Goal: Transaction & Acquisition: Book appointment/travel/reservation

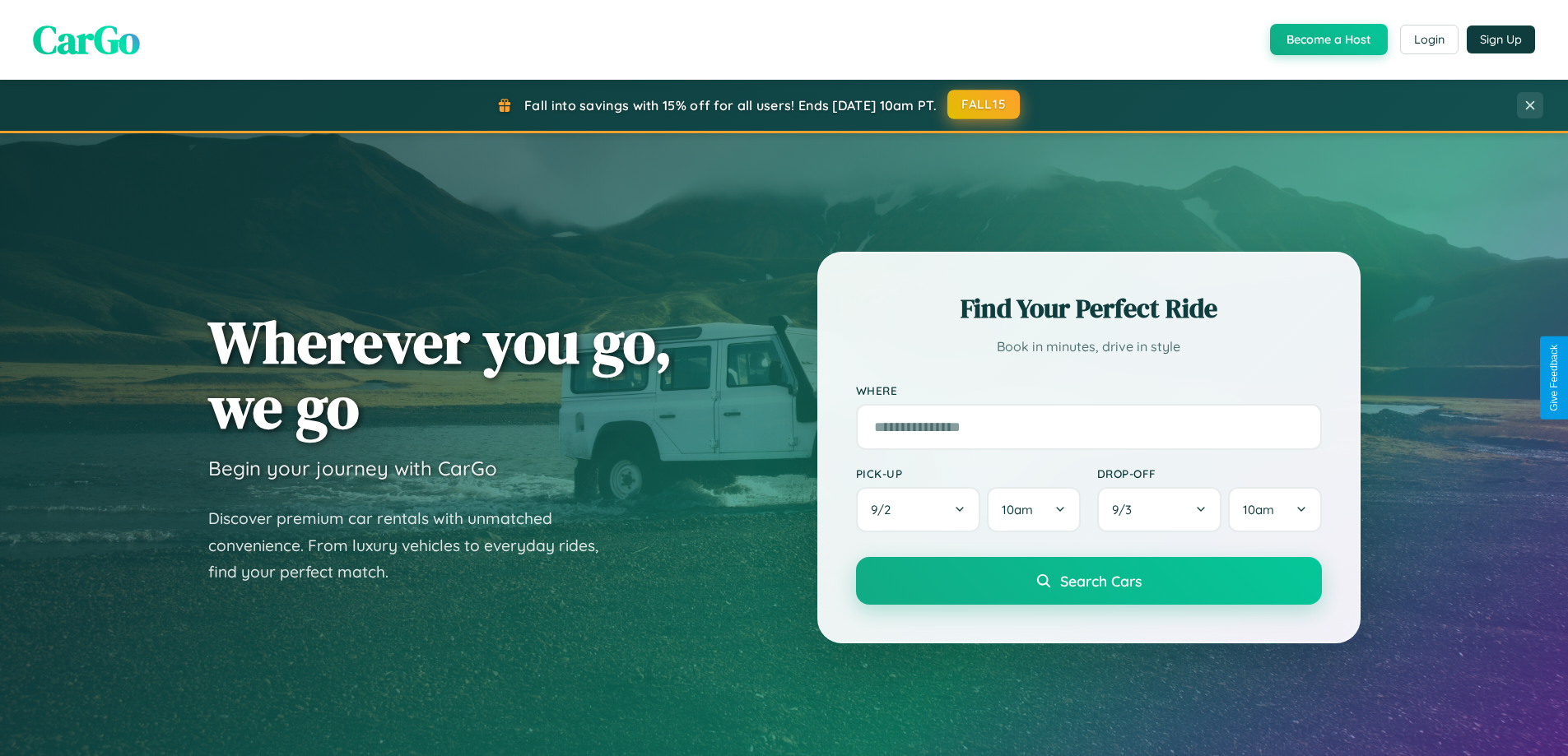
click at [984, 104] on button "FALL15" at bounding box center [984, 104] width 73 height 30
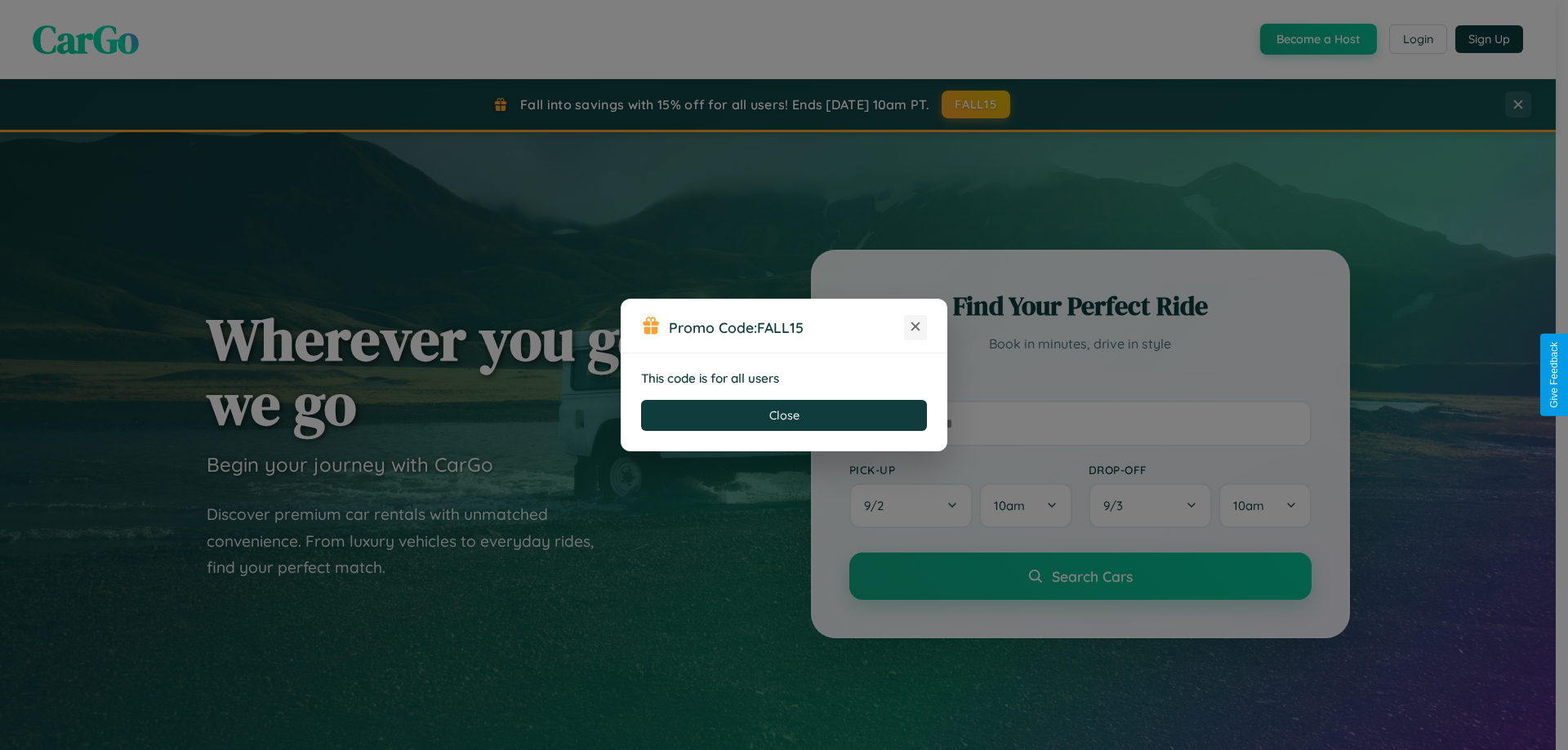
click at [915, 327] on icon at bounding box center [915, 326] width 16 height 16
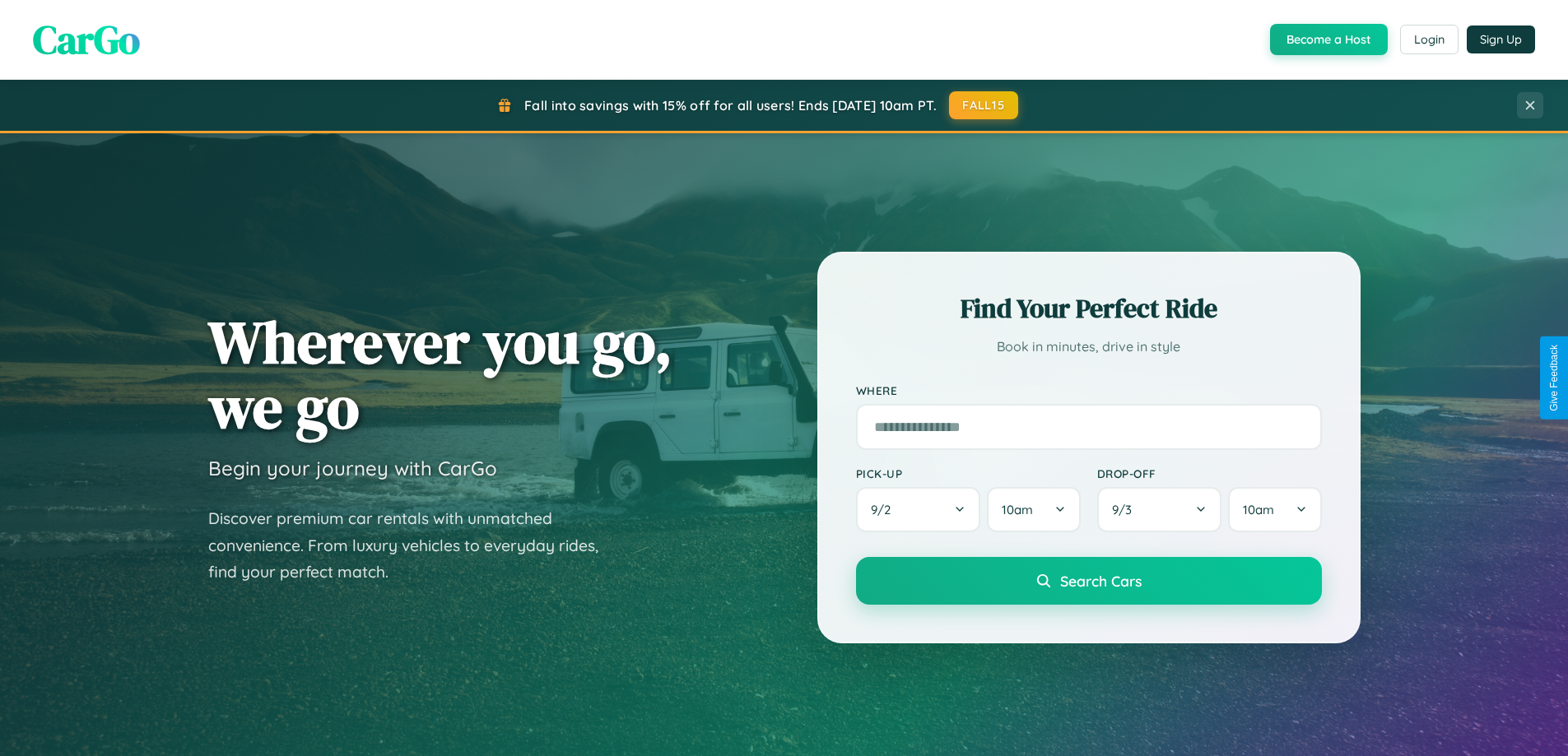
scroll to position [710, 0]
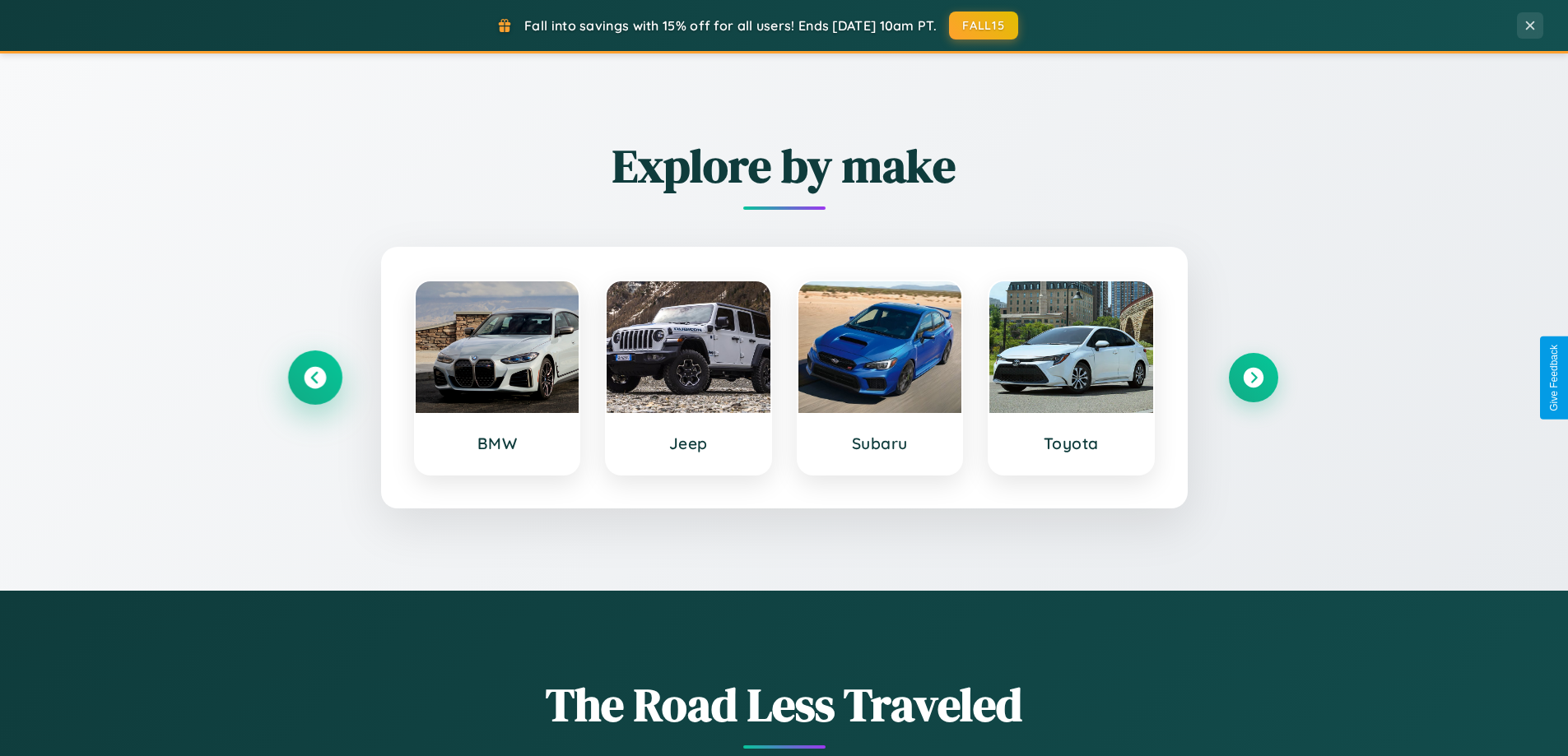
click at [315, 378] on icon at bounding box center [315, 378] width 22 height 22
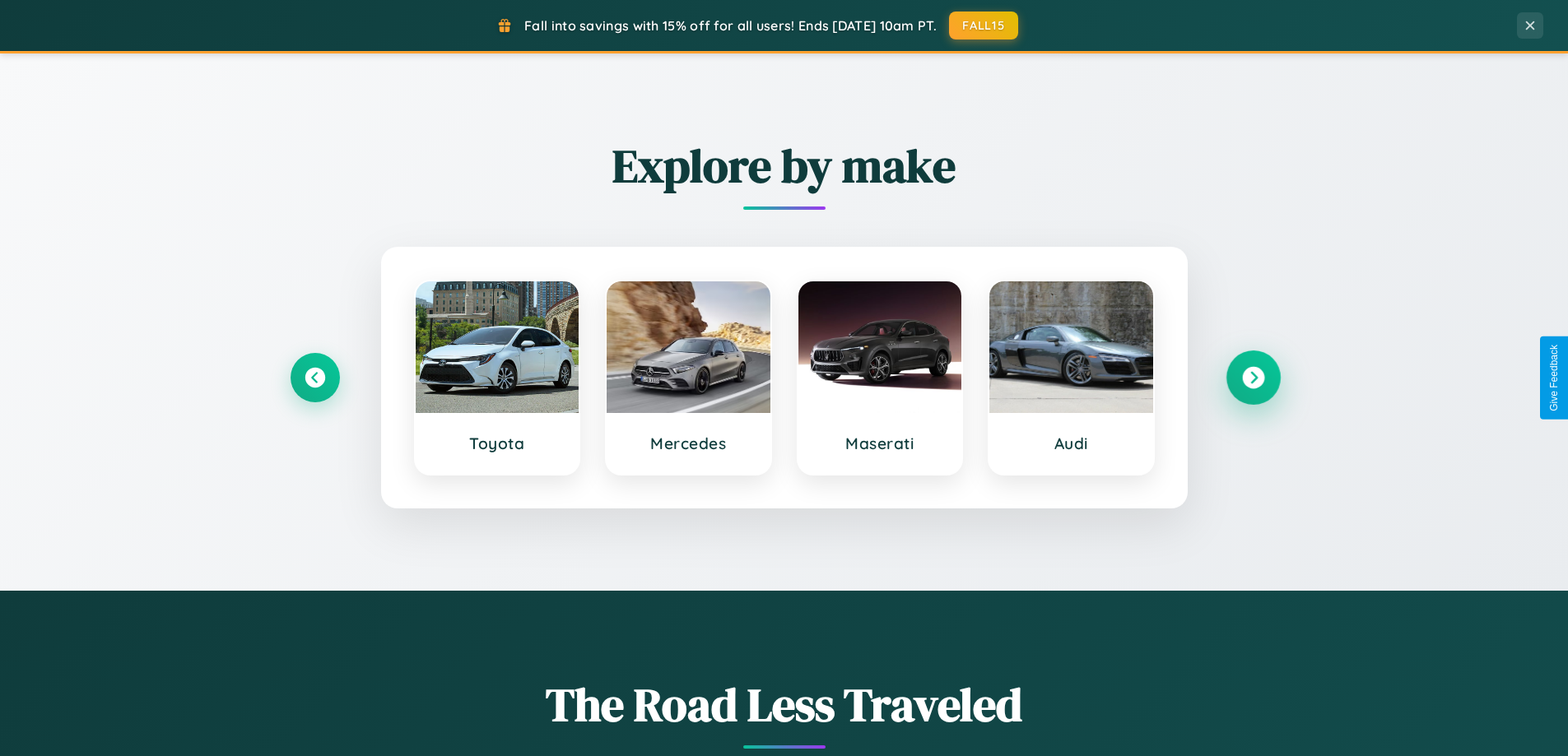
click at [1253, 378] on icon at bounding box center [1253, 378] width 22 height 22
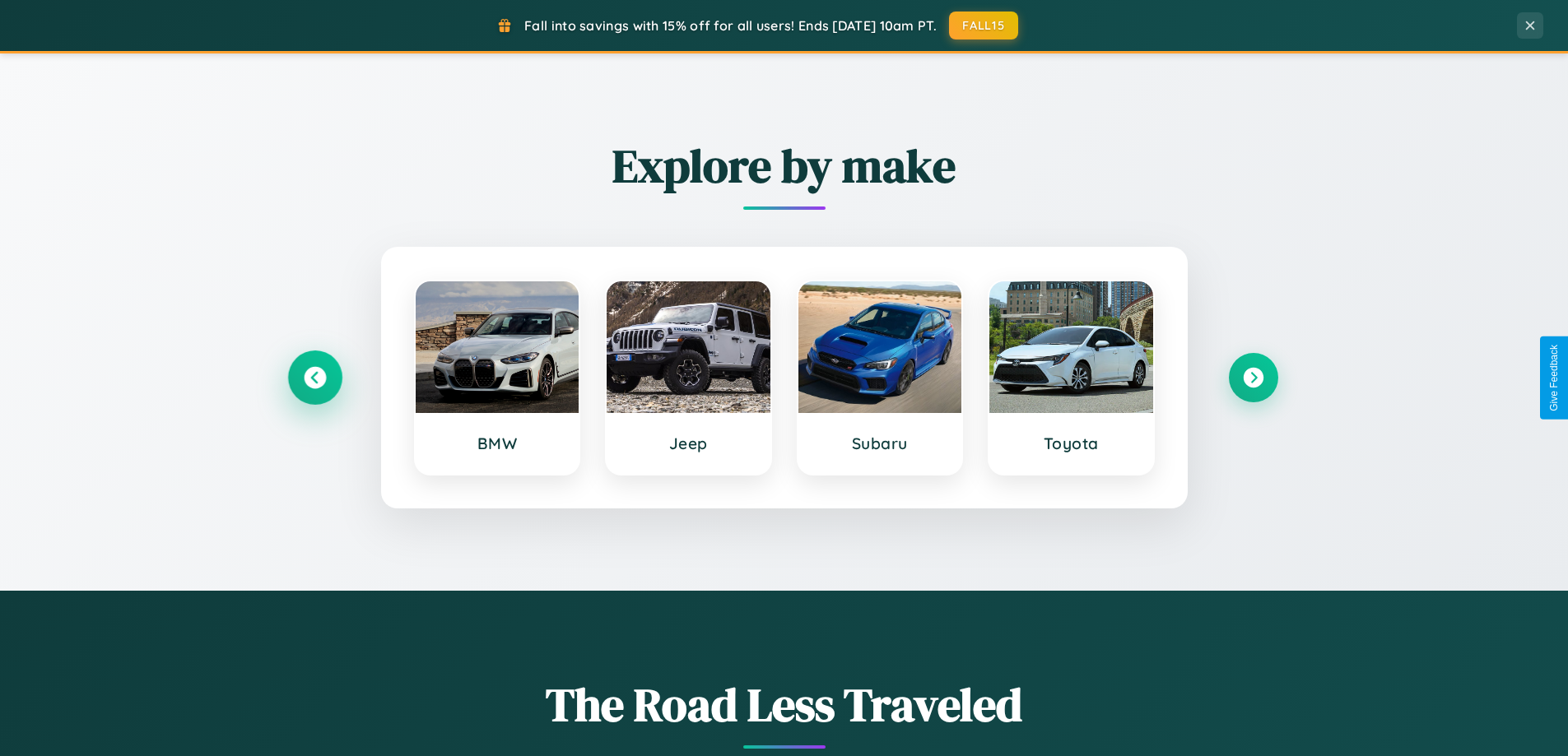
click at [315, 378] on icon at bounding box center [315, 378] width 22 height 22
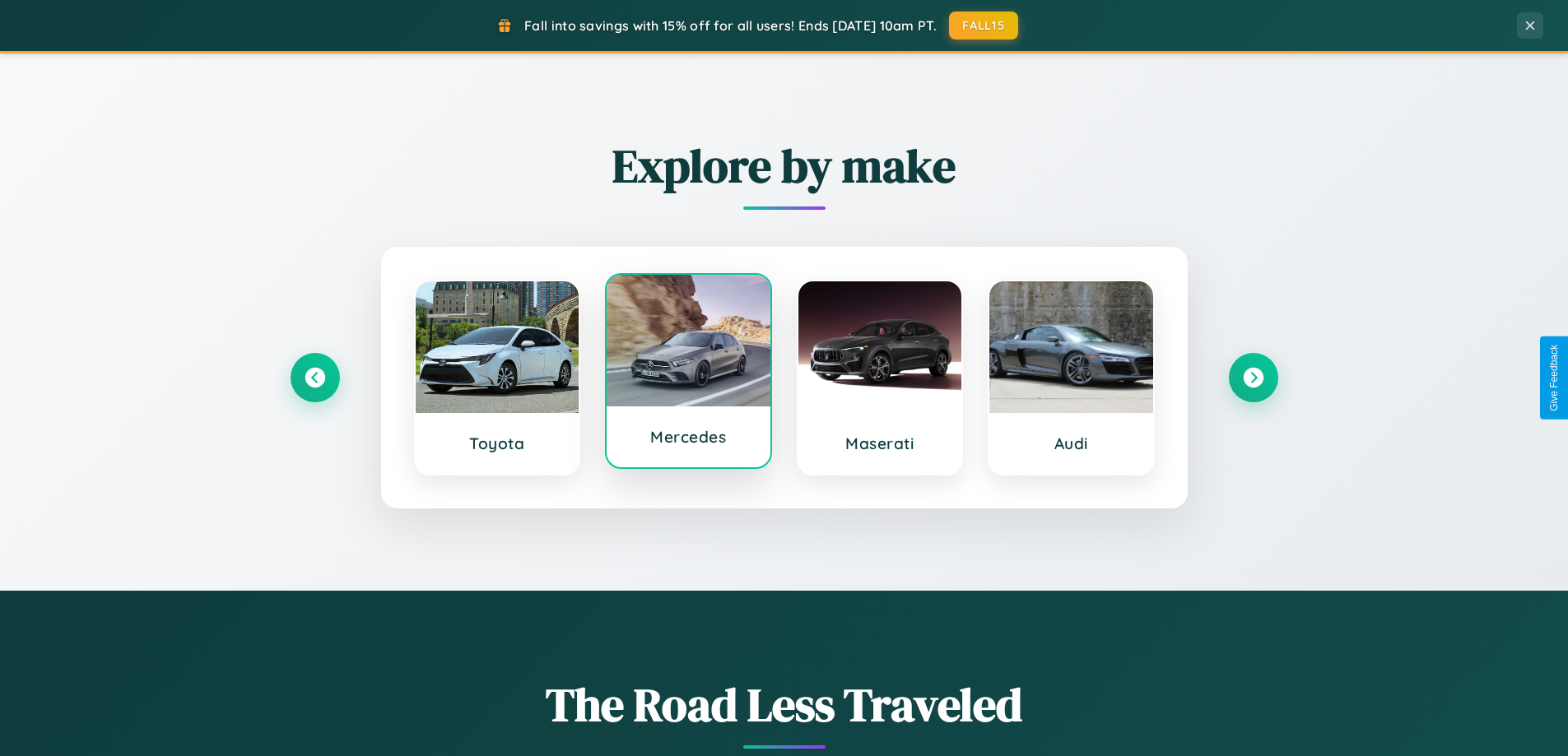
click at [688, 377] on div at bounding box center [688, 341] width 164 height 132
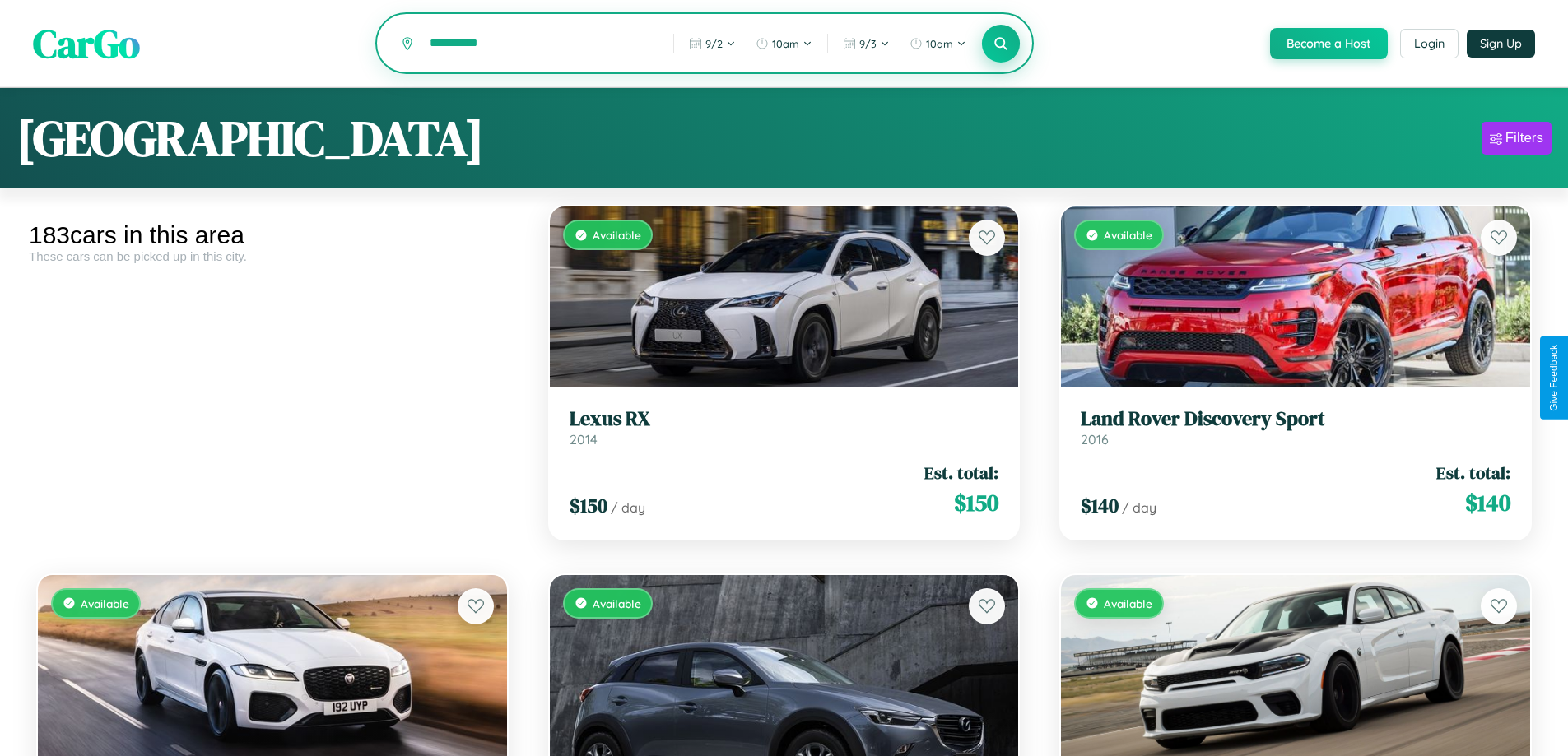
type input "**********"
click at [1000, 45] on icon at bounding box center [1001, 43] width 15 height 15
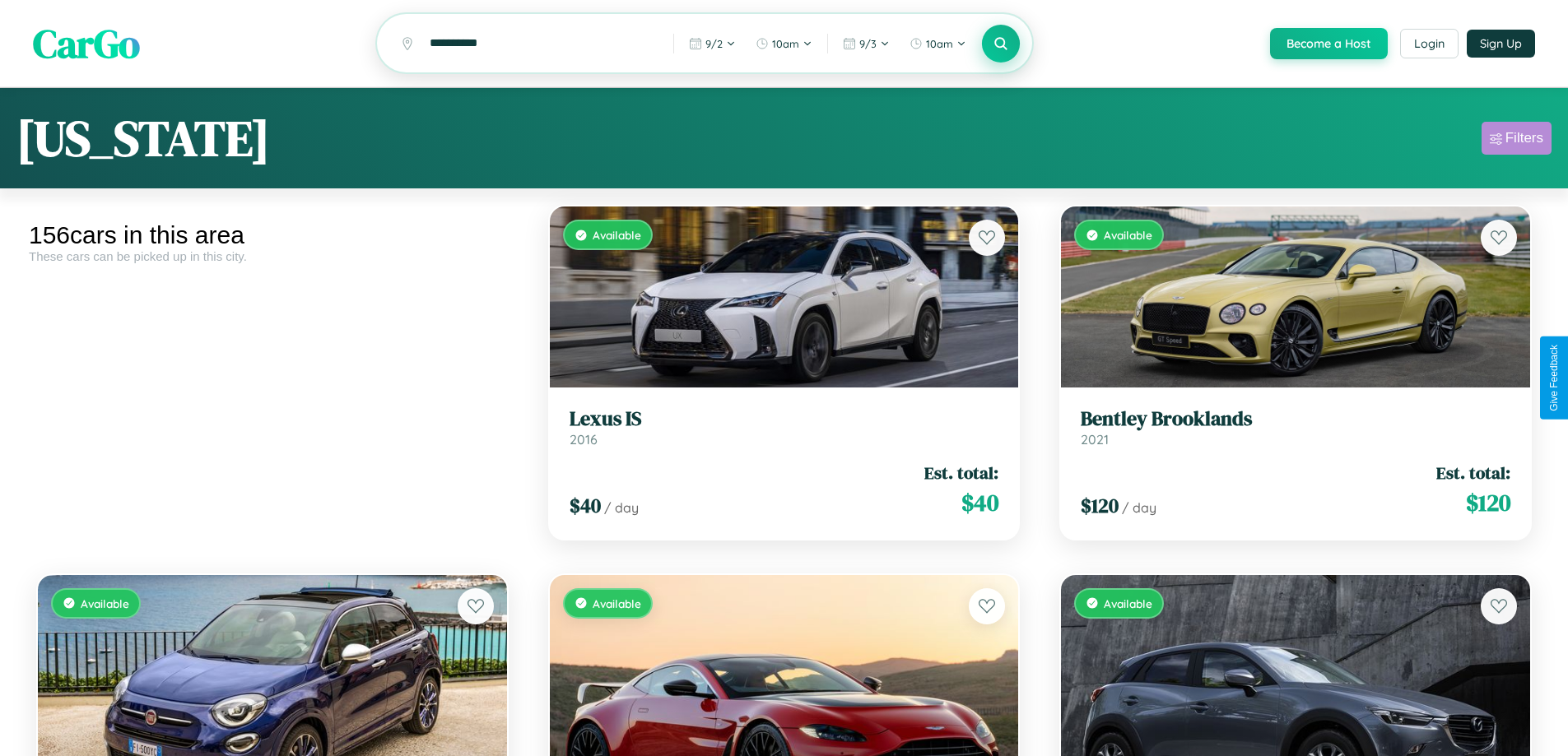
click at [1516, 141] on div "Filters" at bounding box center [1525, 138] width 38 height 16
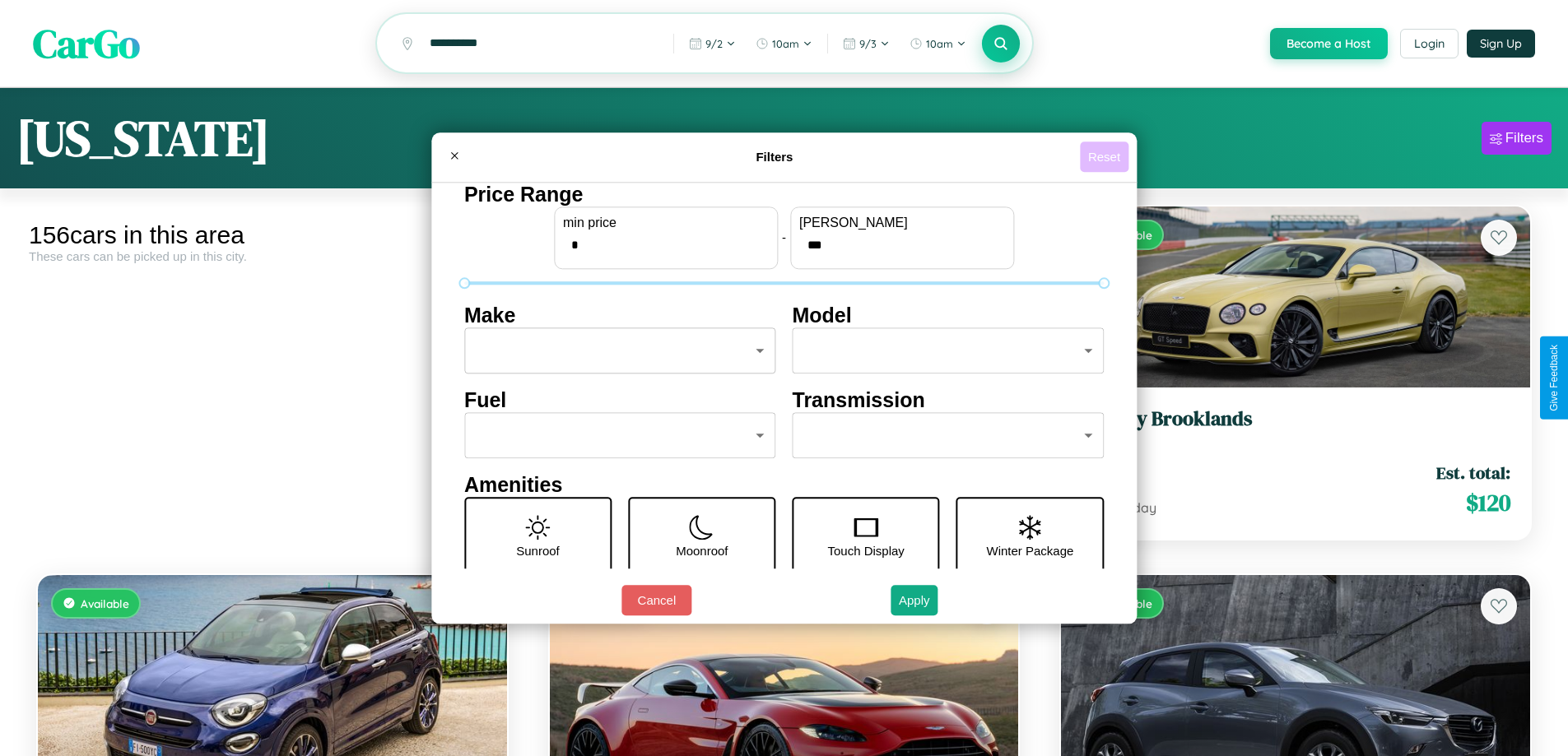
click at [1106, 156] on button "Reset" at bounding box center [1104, 157] width 48 height 31
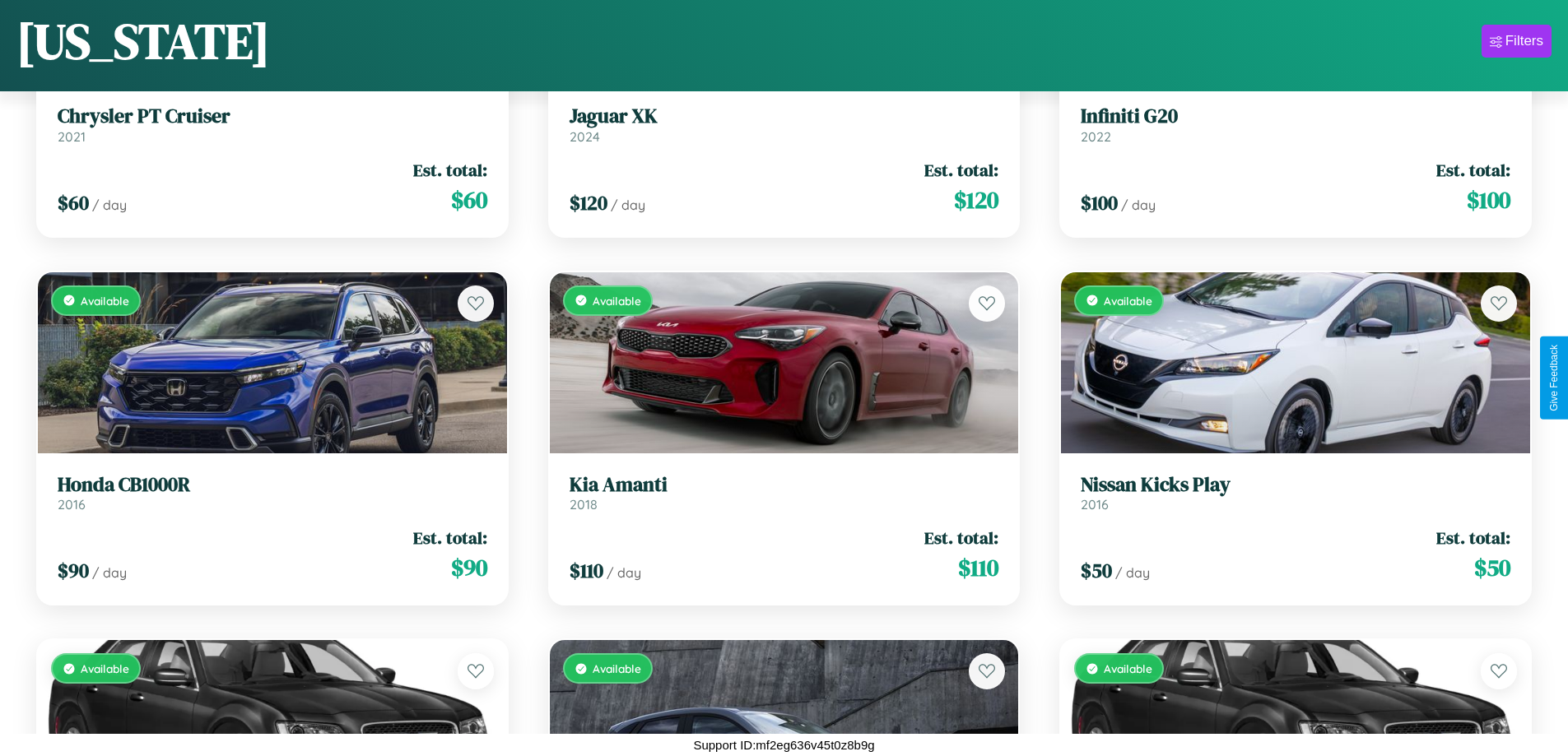
scroll to position [10181, 0]
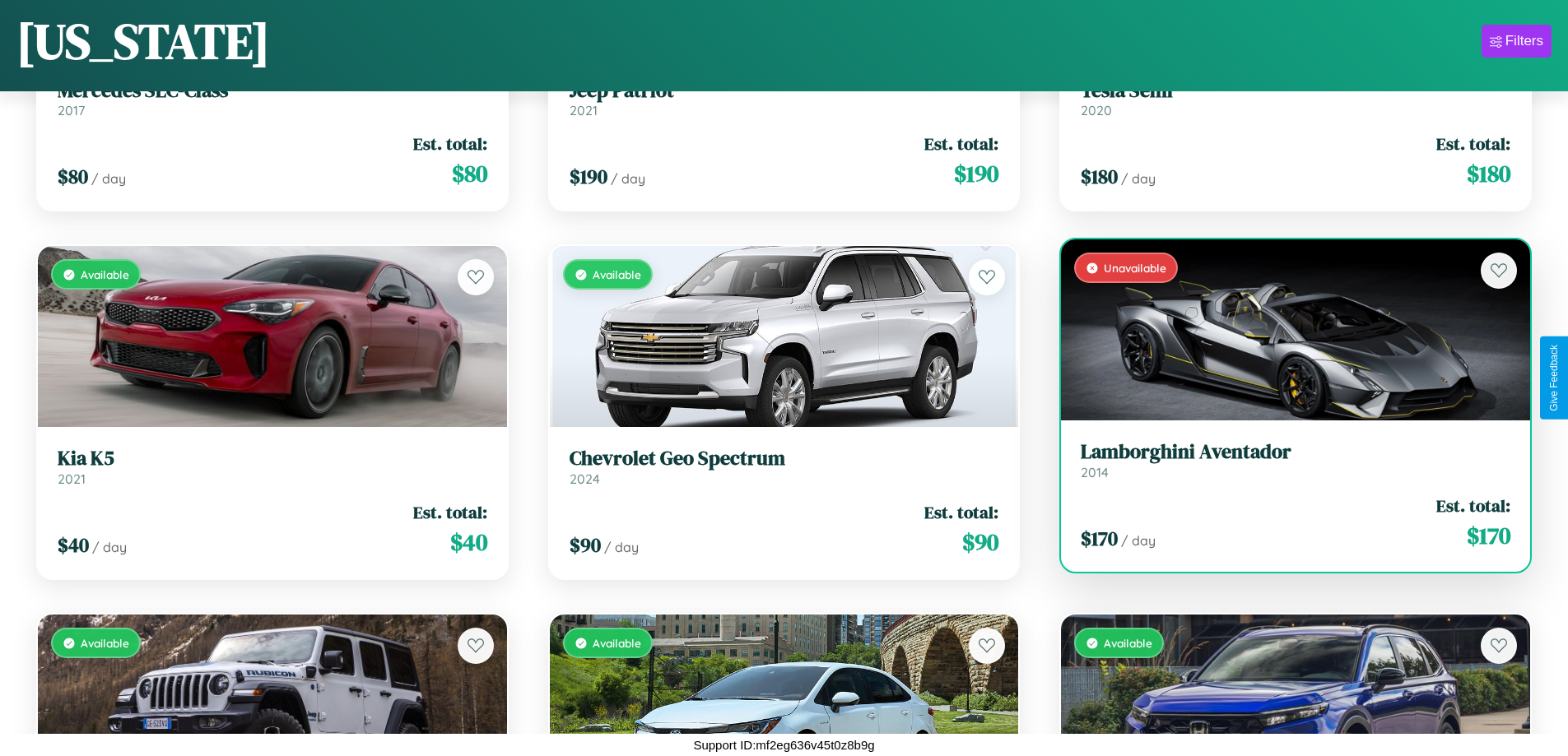
click at [1285, 467] on link "Lamborghini Aventador 2014" at bounding box center [1295, 461] width 430 height 40
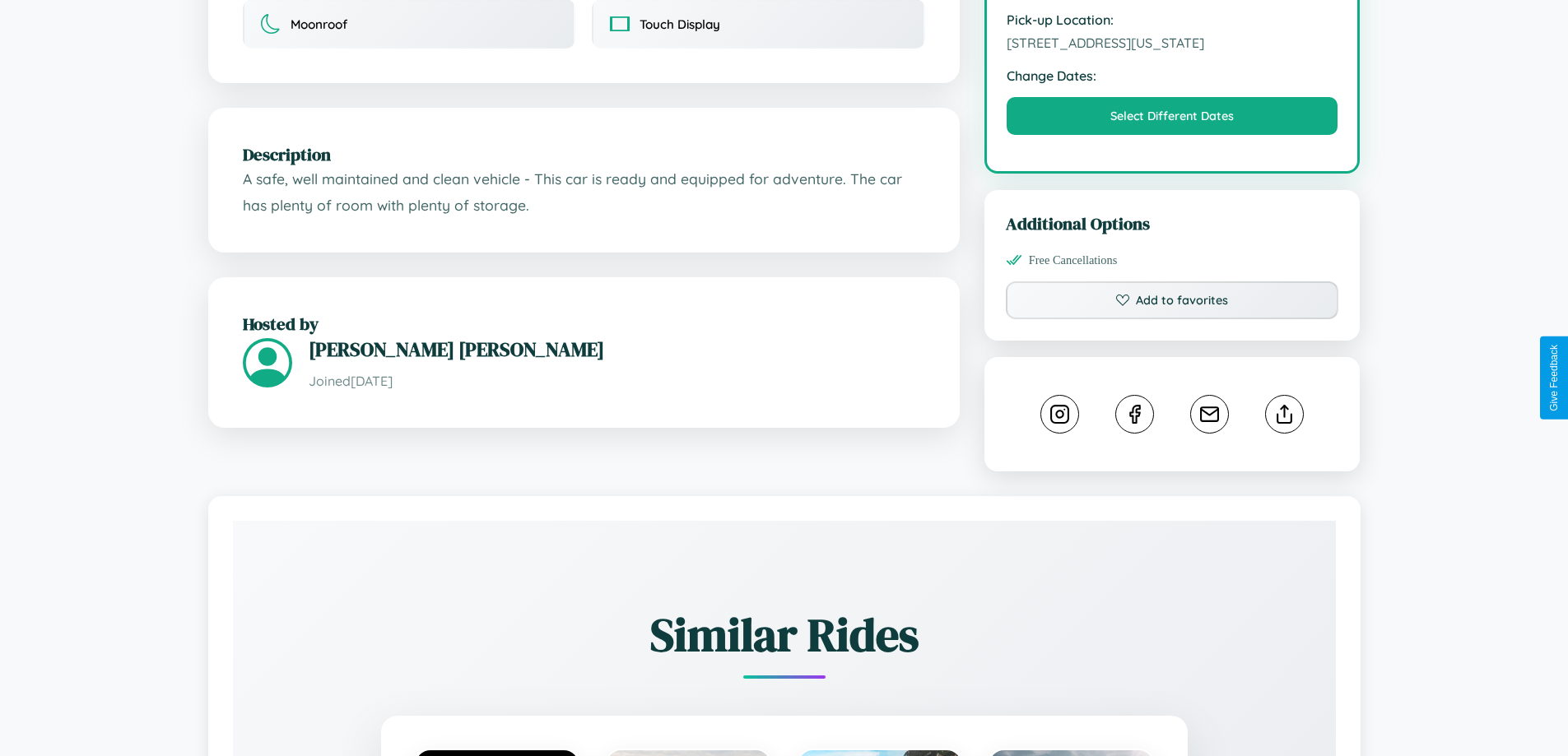
scroll to position [592, 0]
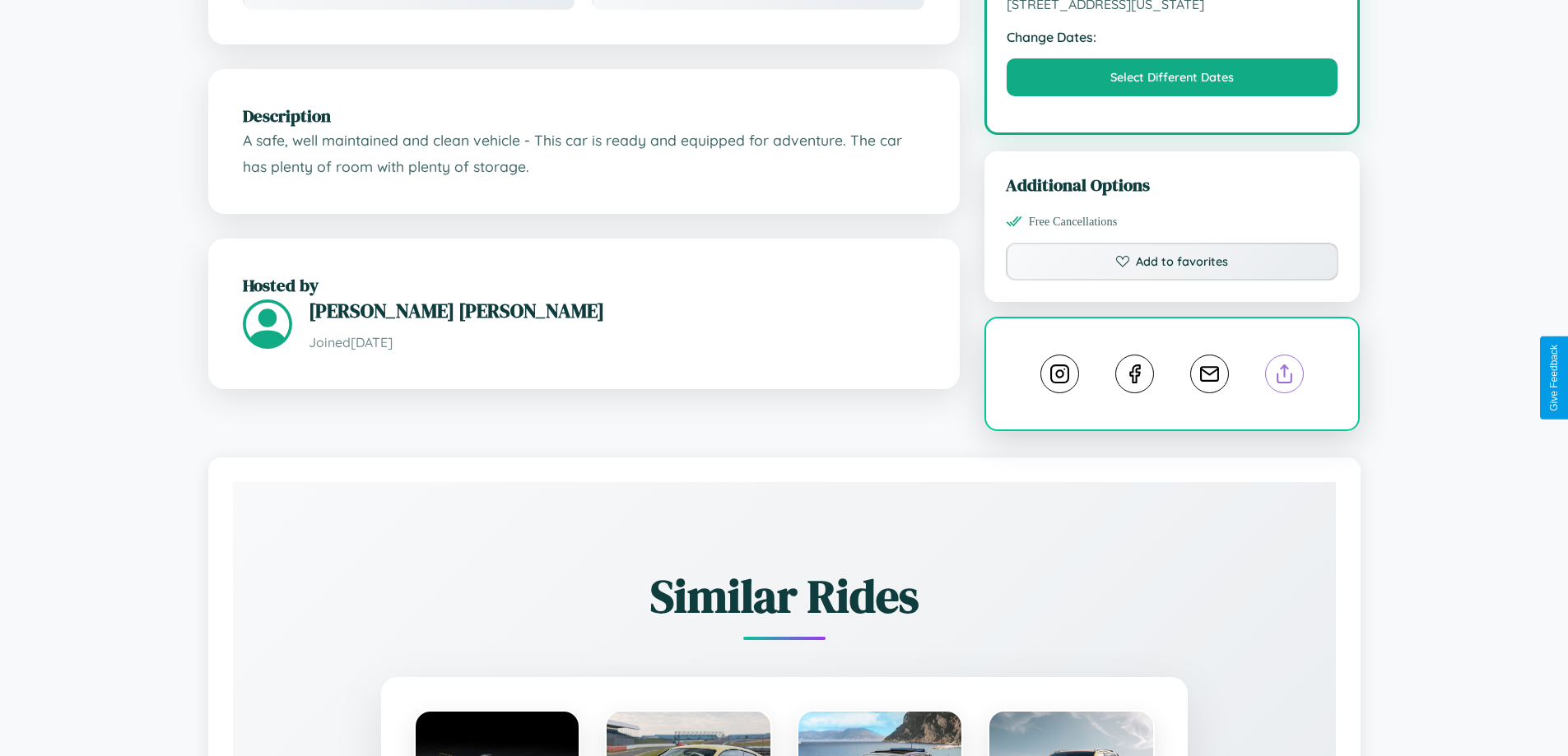
click at [1285, 376] on line at bounding box center [1285, 371] width 0 height 12
